Goal: Task Accomplishment & Management: Manage account settings

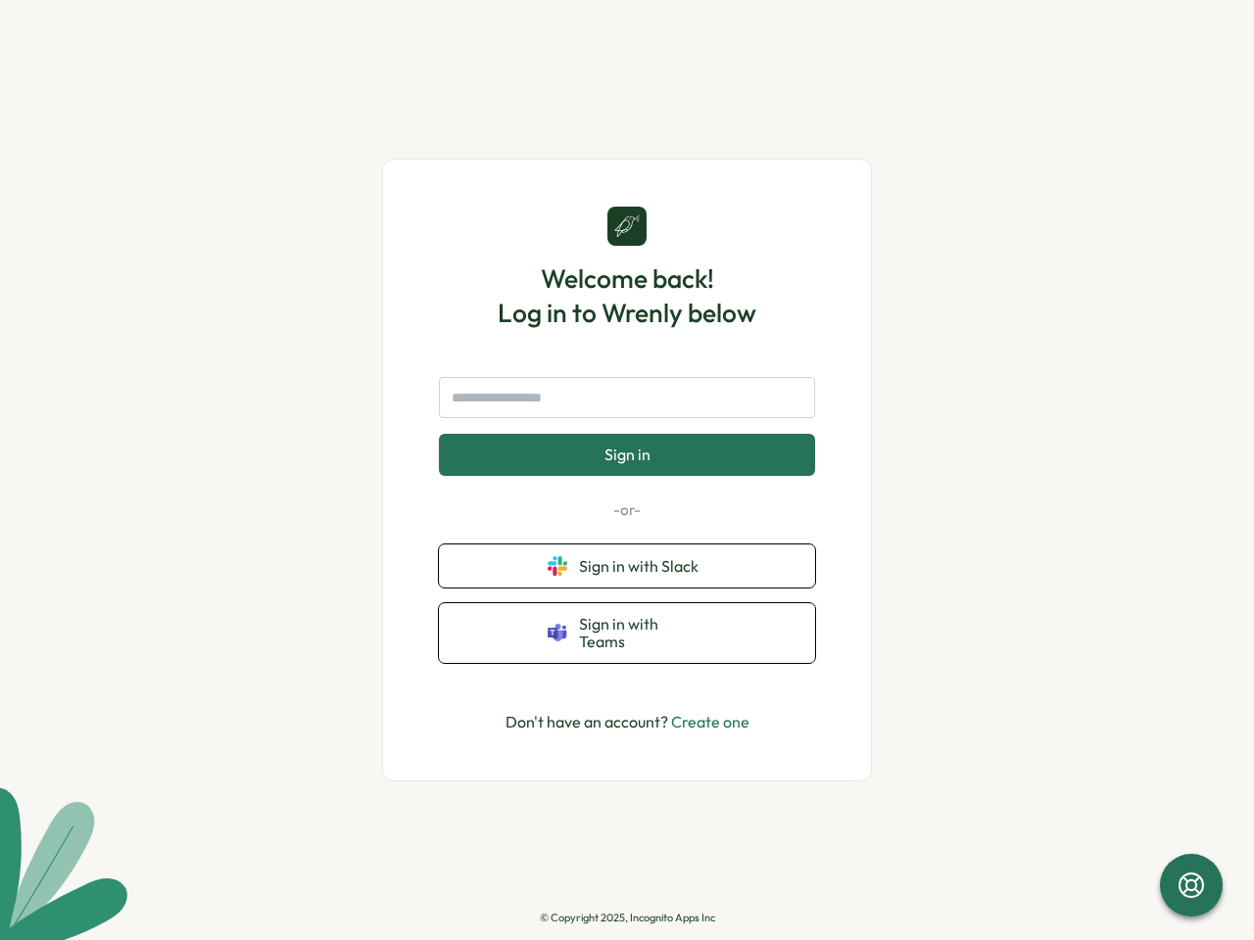
click at [627, 470] on button "Sign in" at bounding box center [627, 454] width 376 height 41
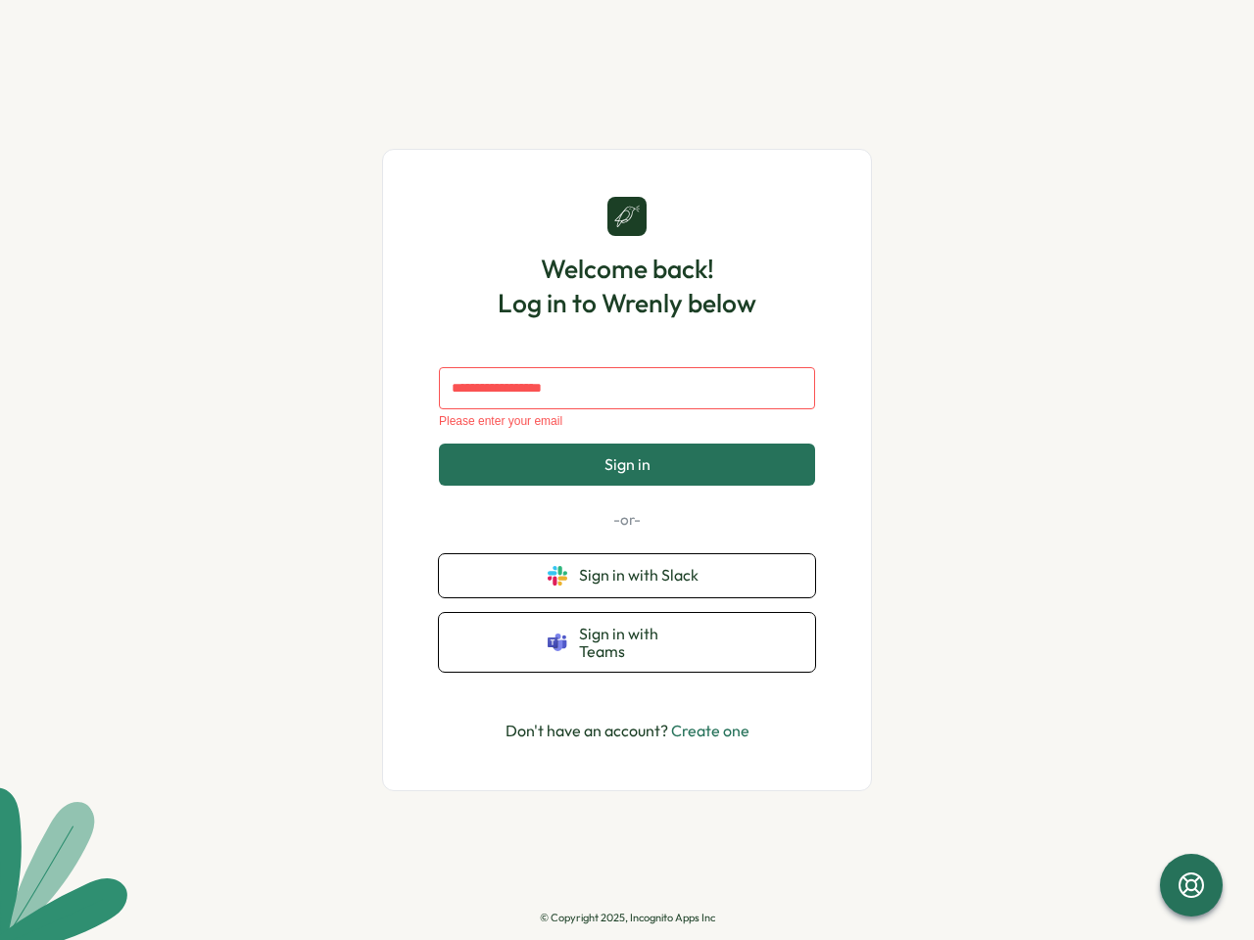
click at [627, 470] on span "Sign in" at bounding box center [627, 464] width 46 height 18
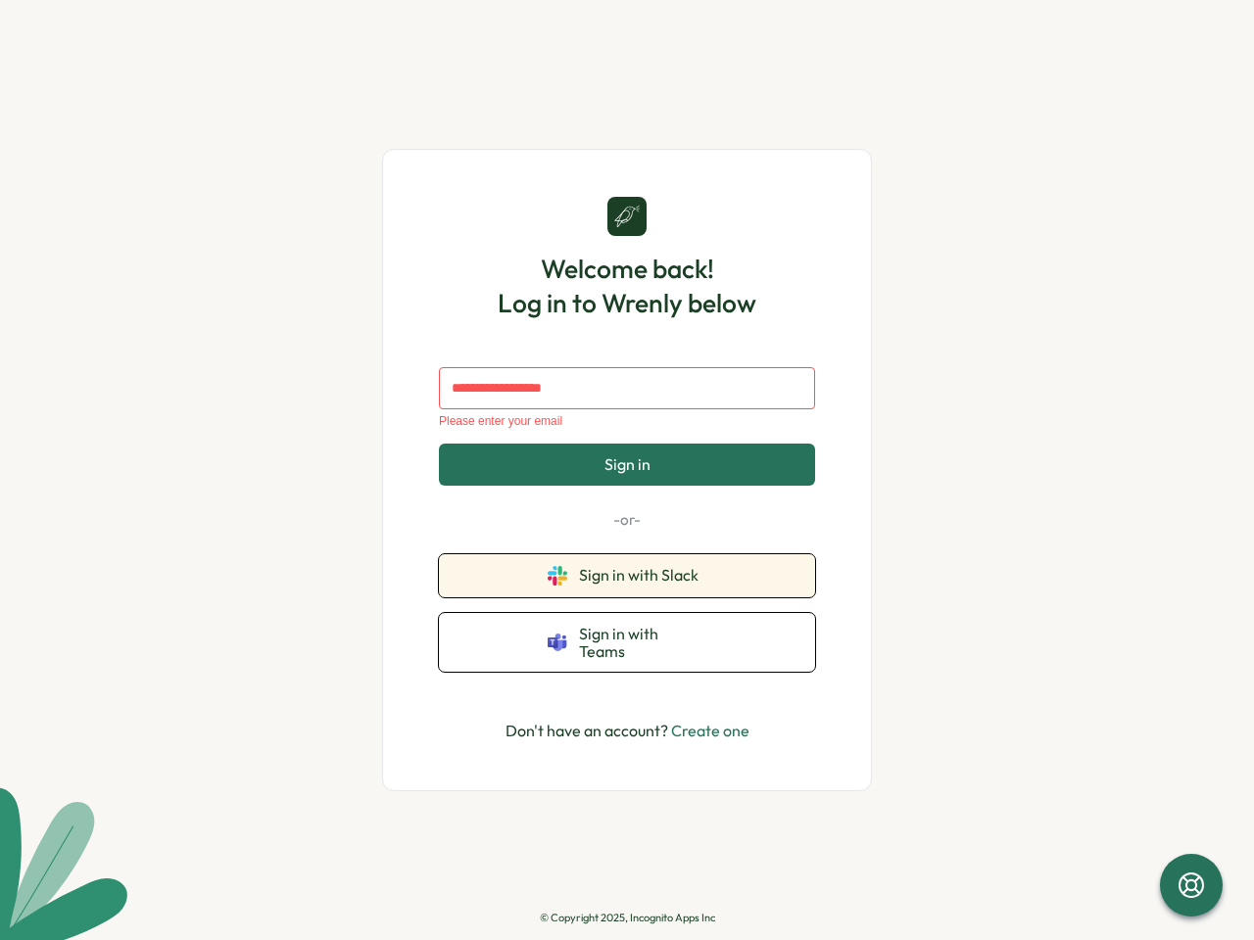
click at [627, 566] on span "Sign in with Slack" at bounding box center [642, 575] width 127 height 18
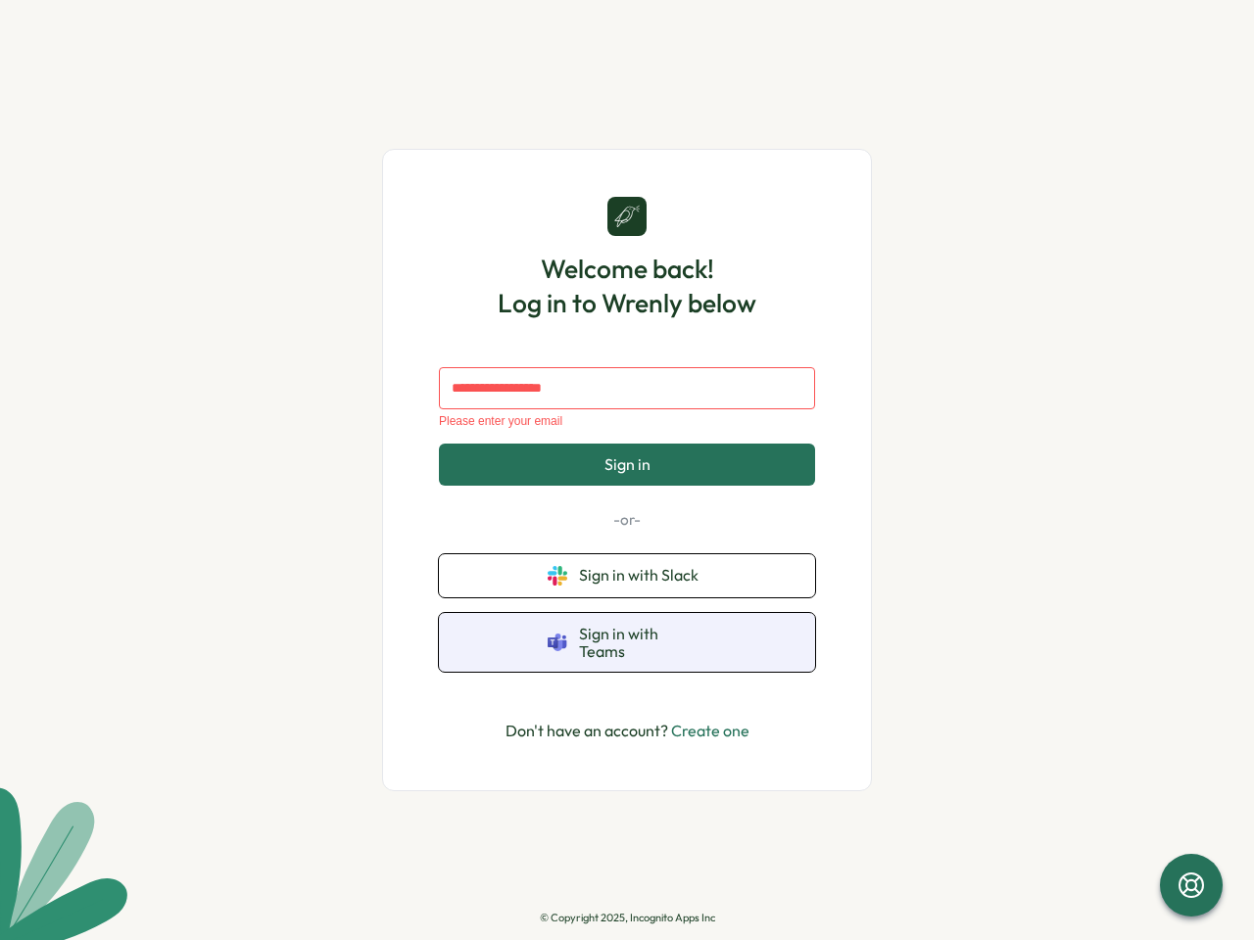
click at [627, 633] on span "Sign in with Teams" at bounding box center [642, 643] width 127 height 36
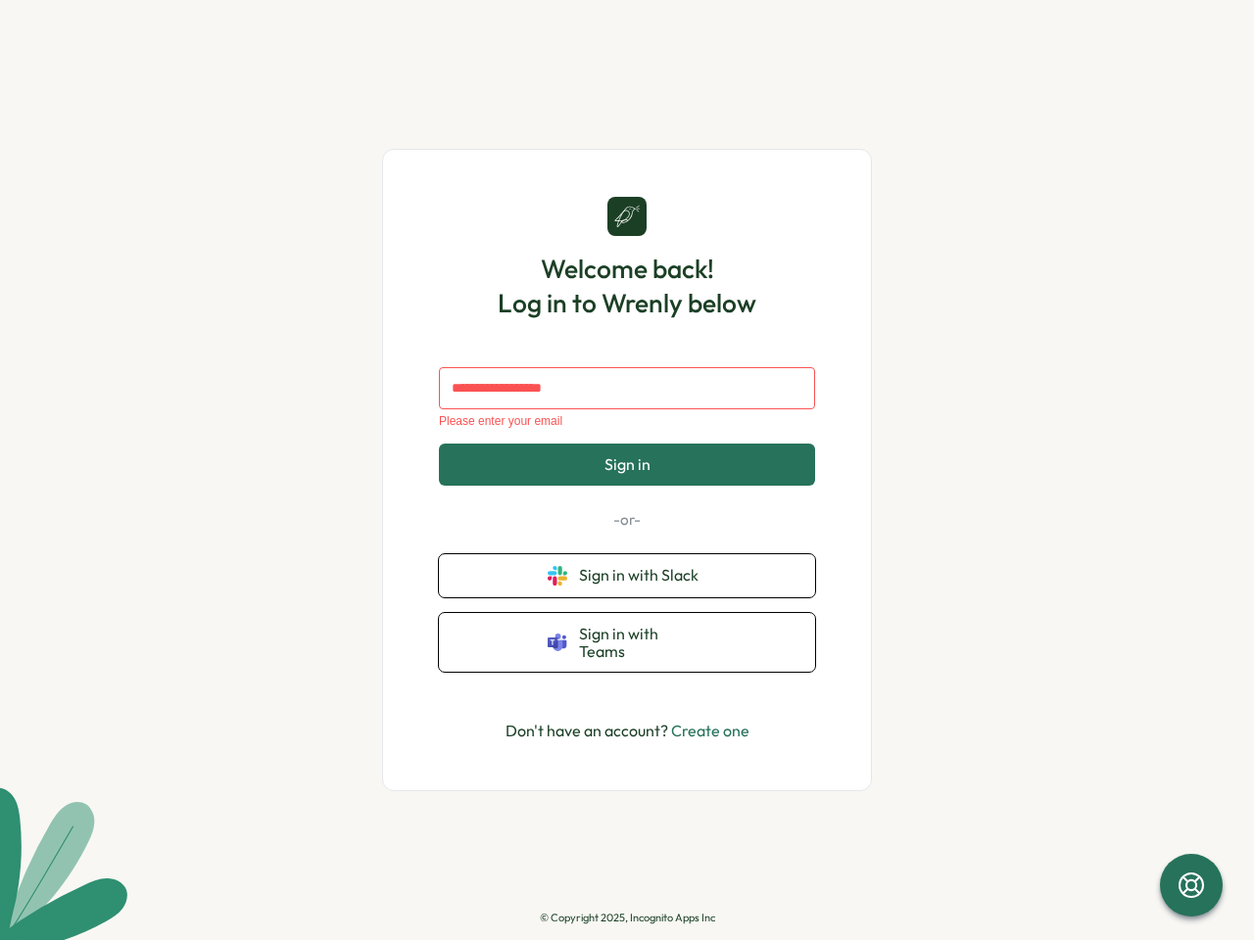
click at [1191, 886] on icon at bounding box center [1190, 885] width 31 height 31
